Goal: Task Accomplishment & Management: Manage account settings

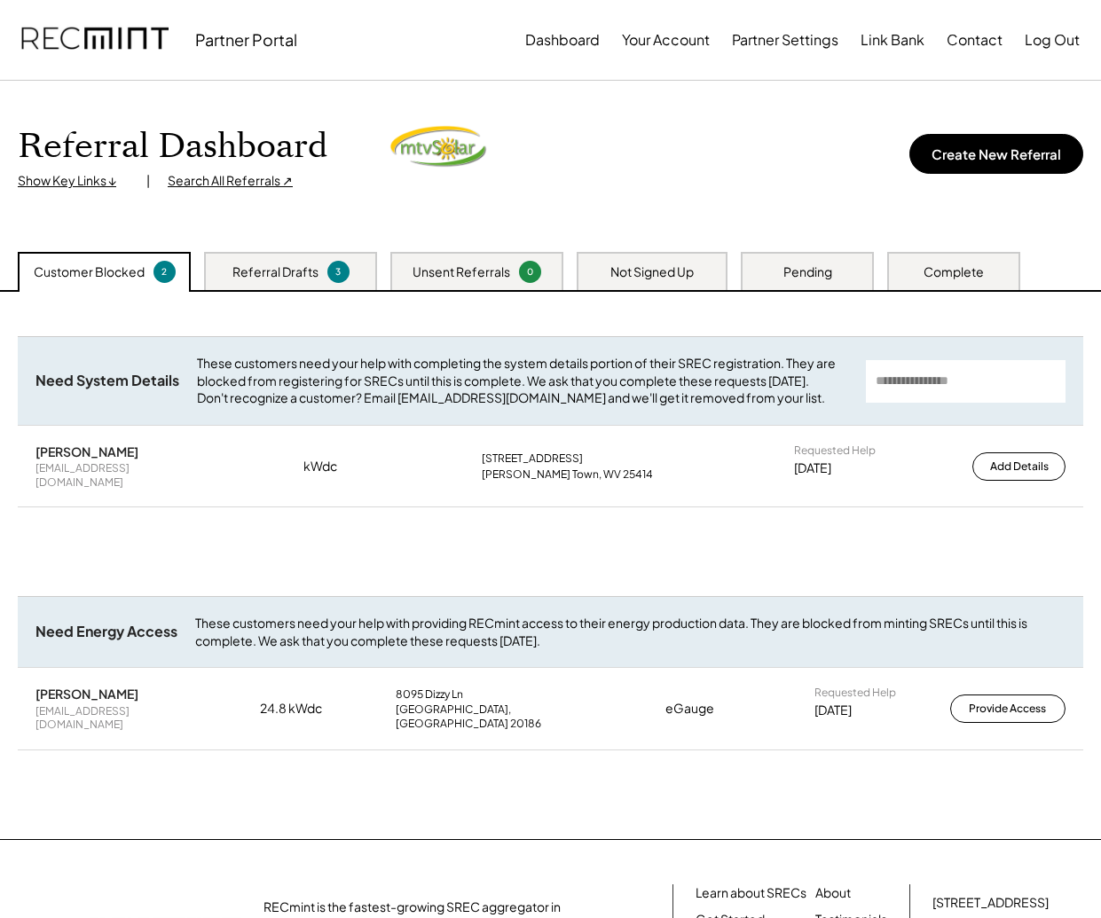
click at [279, 274] on div "Referral Drafts" at bounding box center [275, 272] width 86 height 18
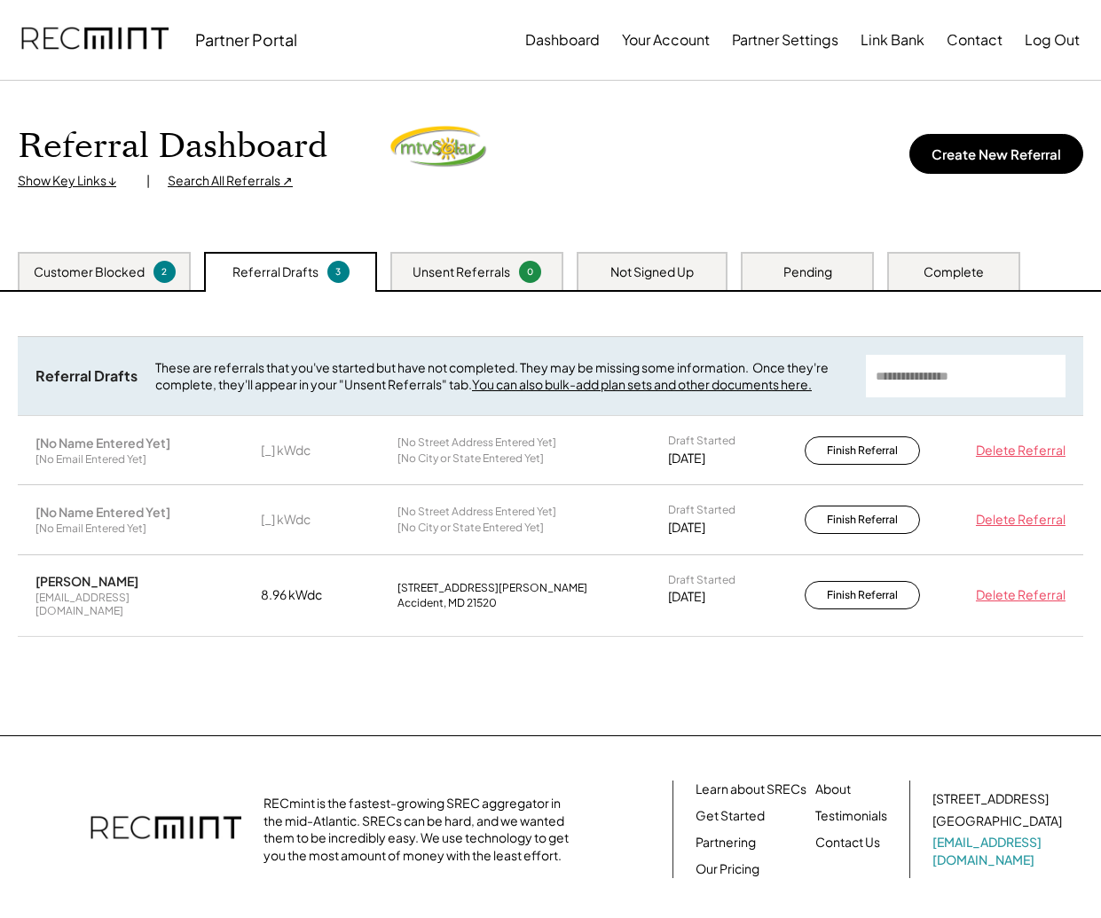
click at [466, 271] on div "Unsent Referrals" at bounding box center [461, 272] width 98 height 18
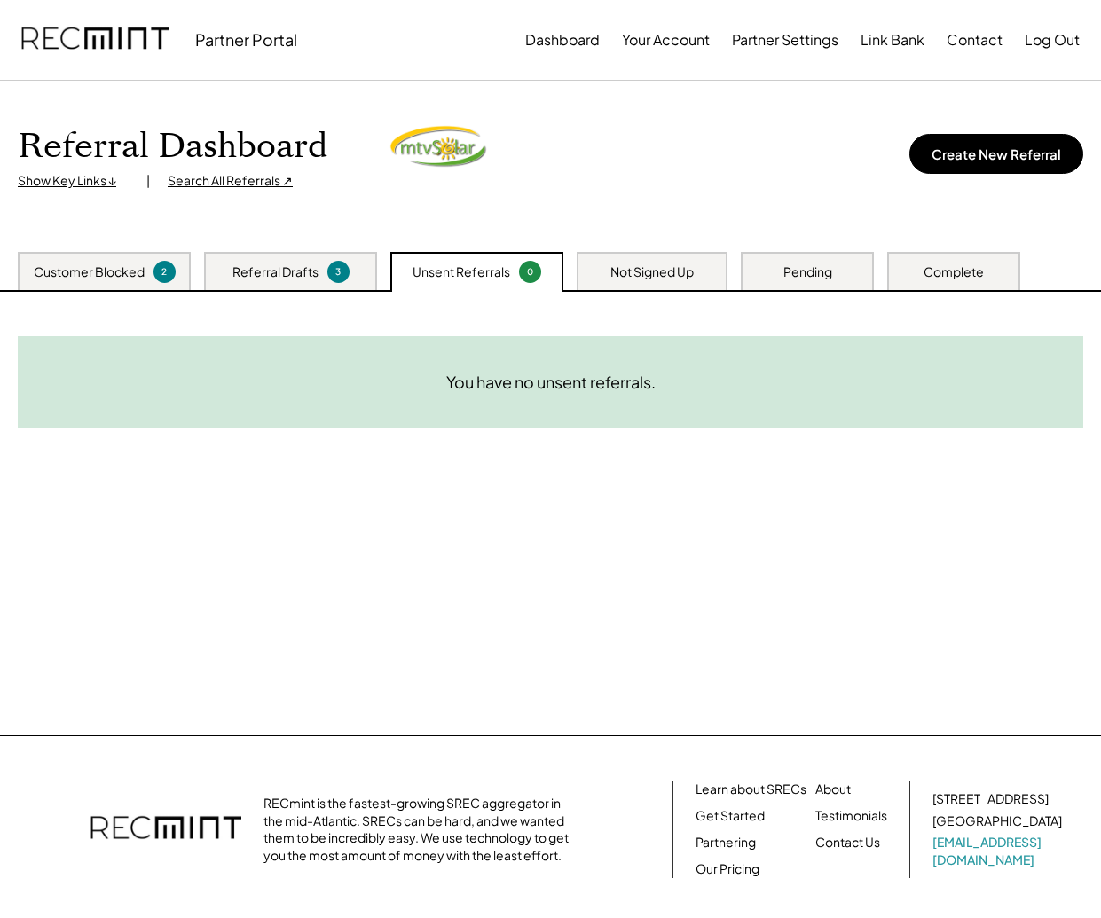
click at [604, 271] on div "Not Signed Up" at bounding box center [652, 271] width 151 height 38
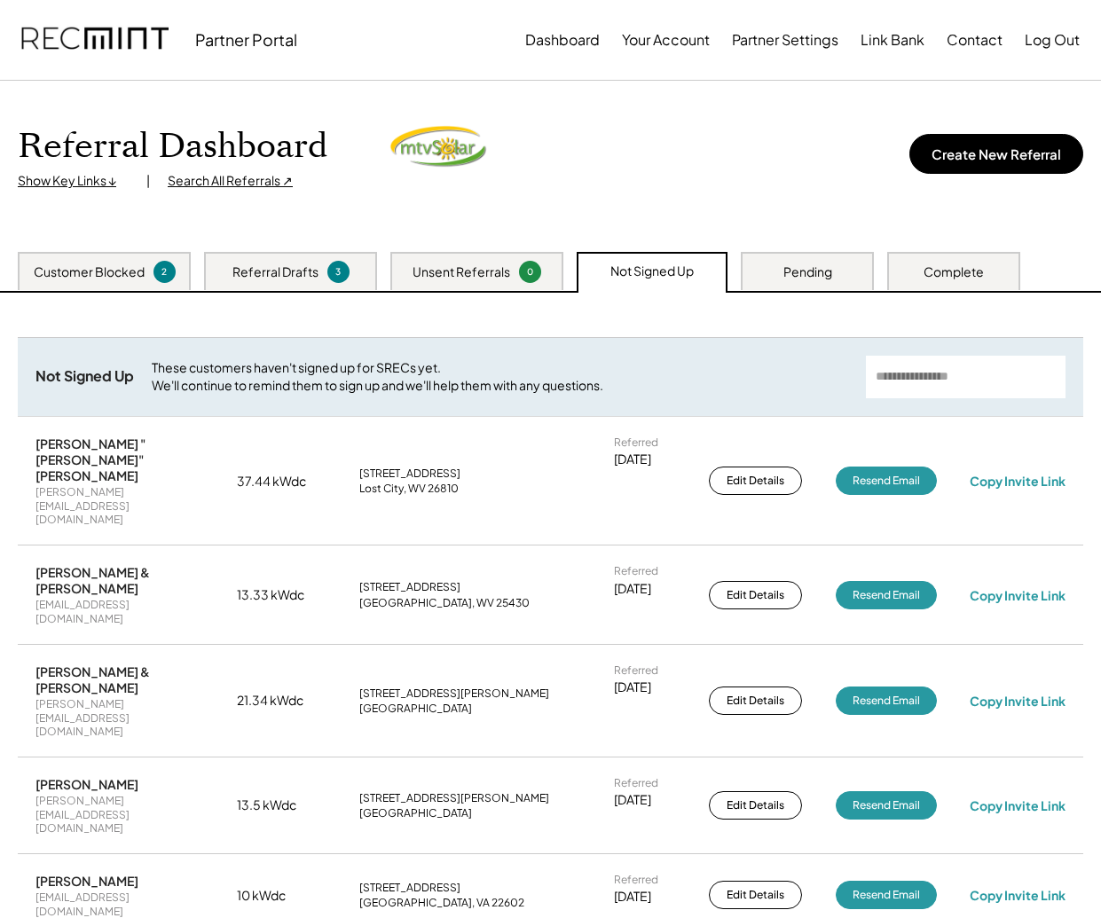
click at [804, 280] on div "Pending" at bounding box center [807, 272] width 49 height 18
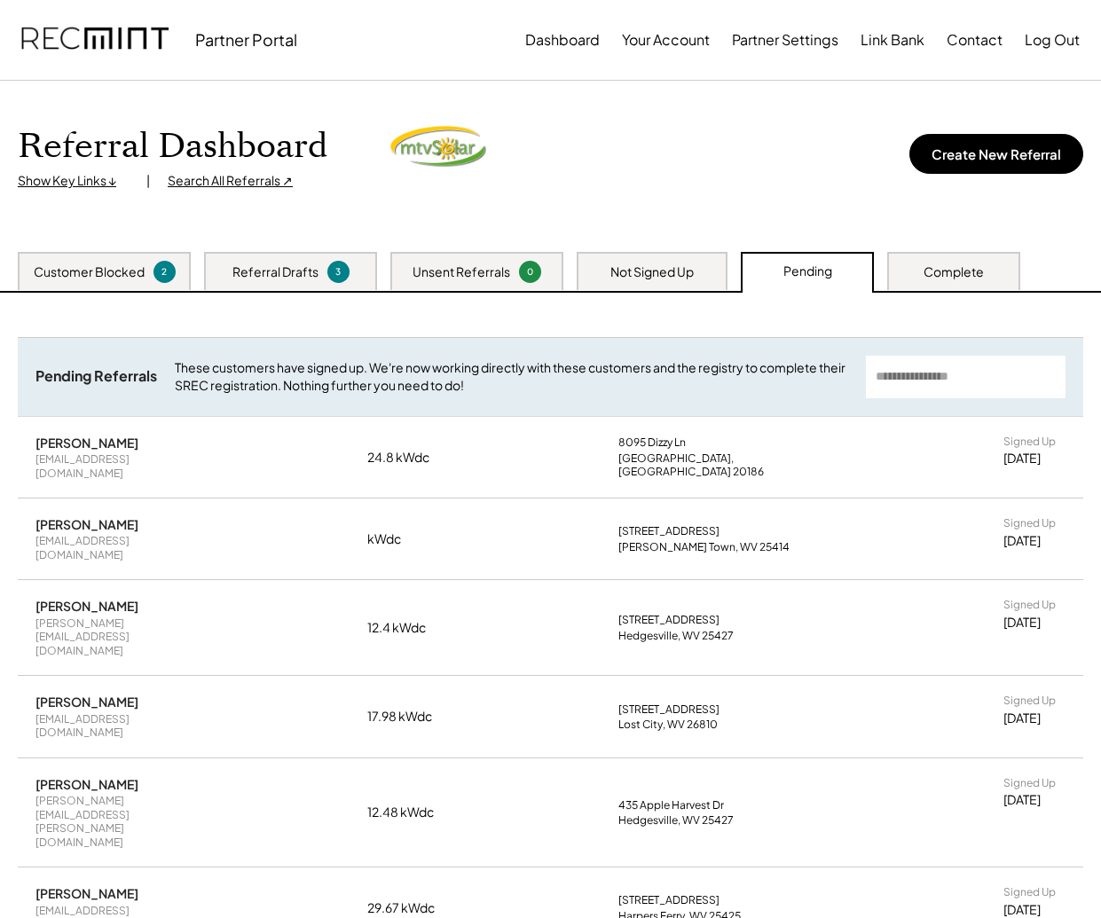
drag, startPoint x: 937, startPoint y: 271, endPoint x: 938, endPoint y: 286, distance: 16.1
click at [937, 271] on div "Complete" at bounding box center [953, 272] width 60 height 18
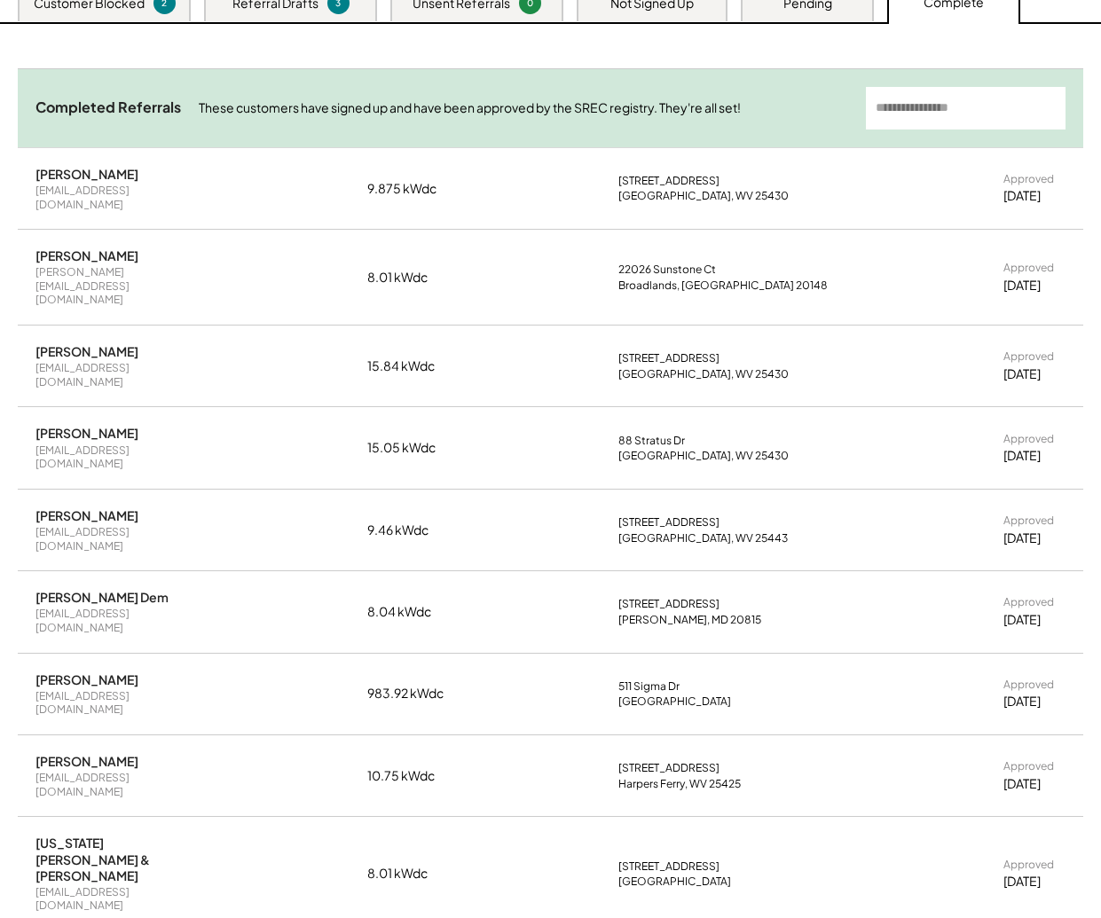
scroll to position [279, 0]
